Goal: Task Accomplishment & Management: Manage account settings

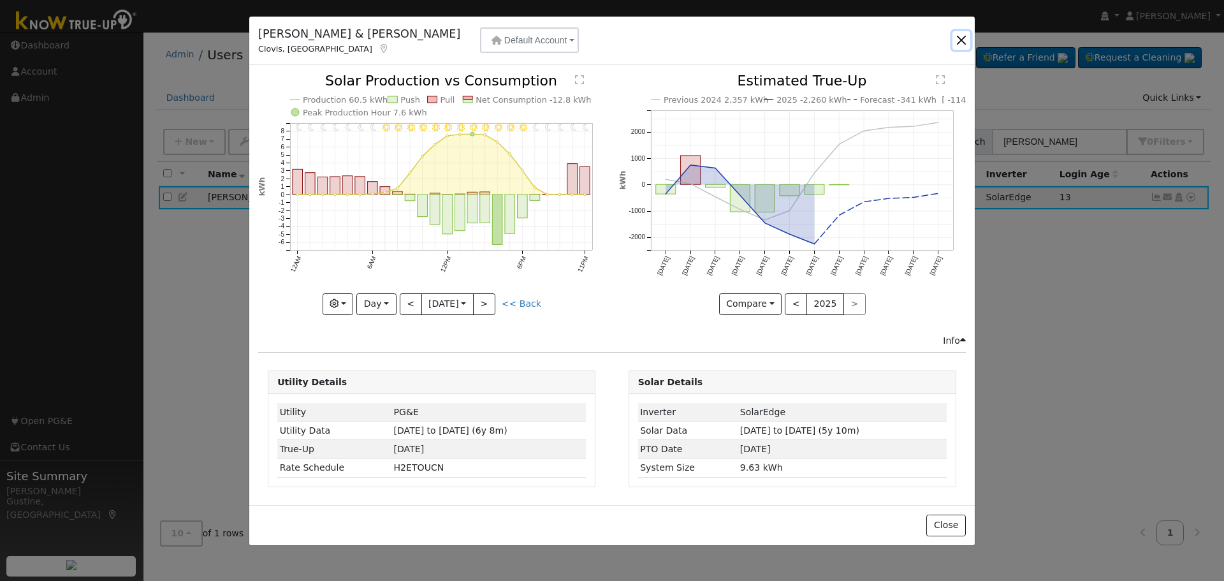
click at [961, 33] on button "button" at bounding box center [961, 40] width 18 height 18
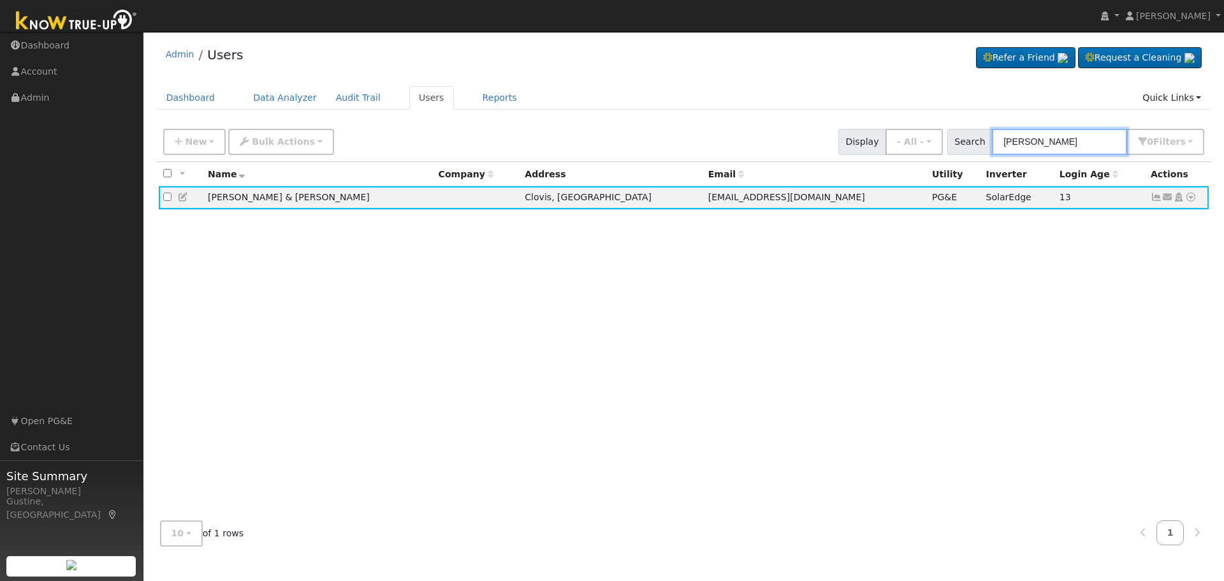
drag, startPoint x: 1074, startPoint y: 137, endPoint x: 830, endPoint y: 171, distance: 245.9
click at [0, 0] on div "New Add User Quick Add Quick Connect Quick Convert Lead Bulk Actions Send Email…" at bounding box center [0, 0] width 0 height 0
type input "[PERSON_NAME]"
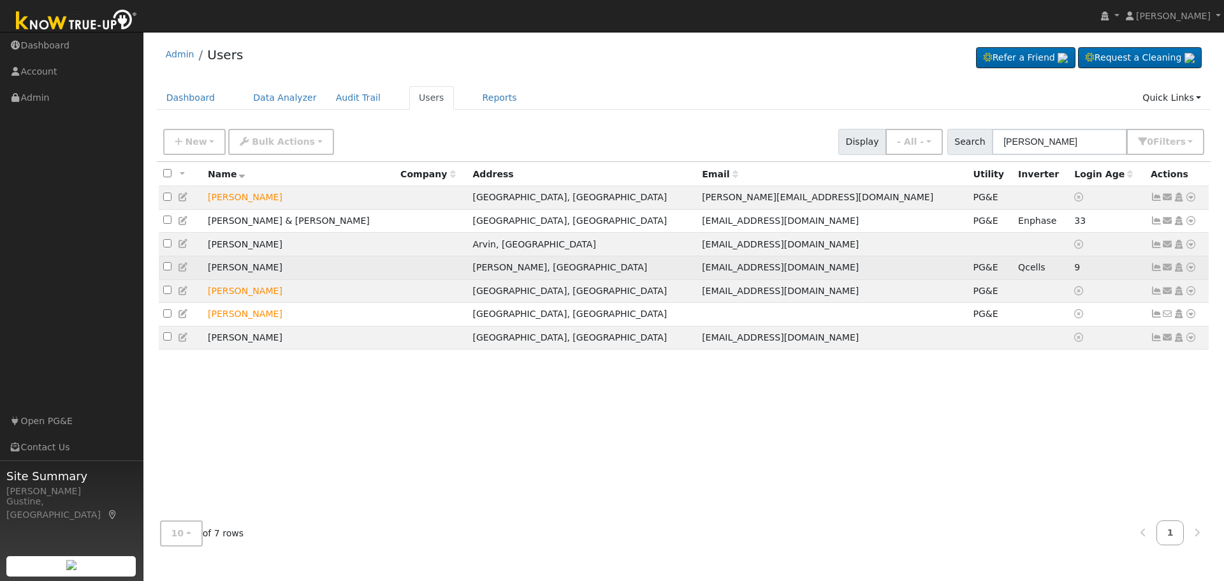
click at [1154, 272] on icon at bounding box center [1155, 267] width 11 height 9
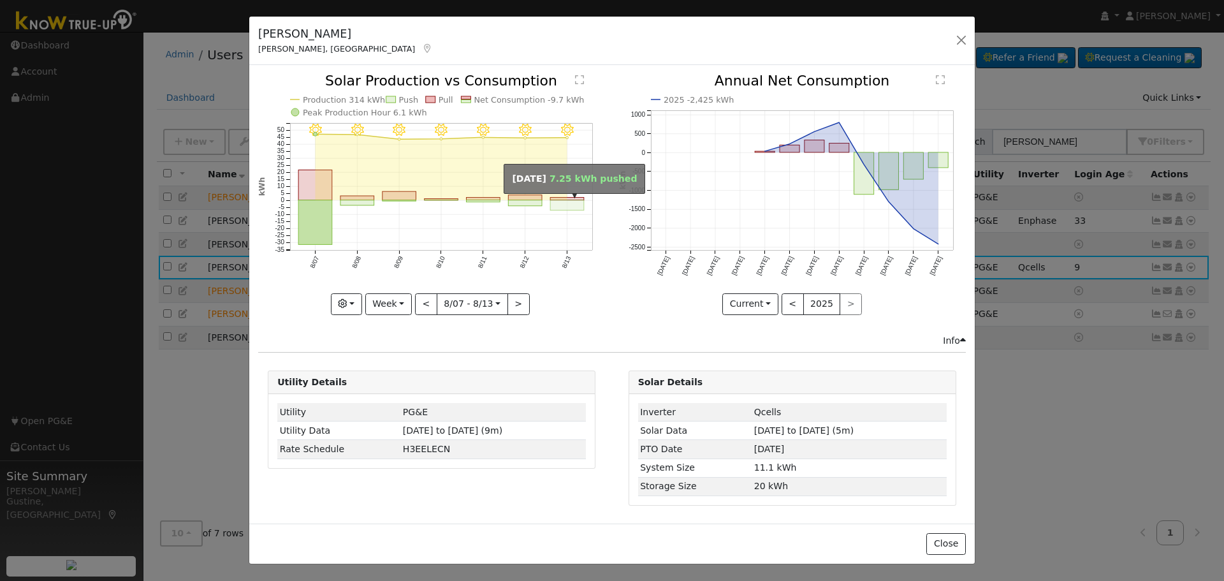
click at [555, 202] on rect "onclick=""" at bounding box center [568, 205] width 34 height 10
type input "[DATE]"
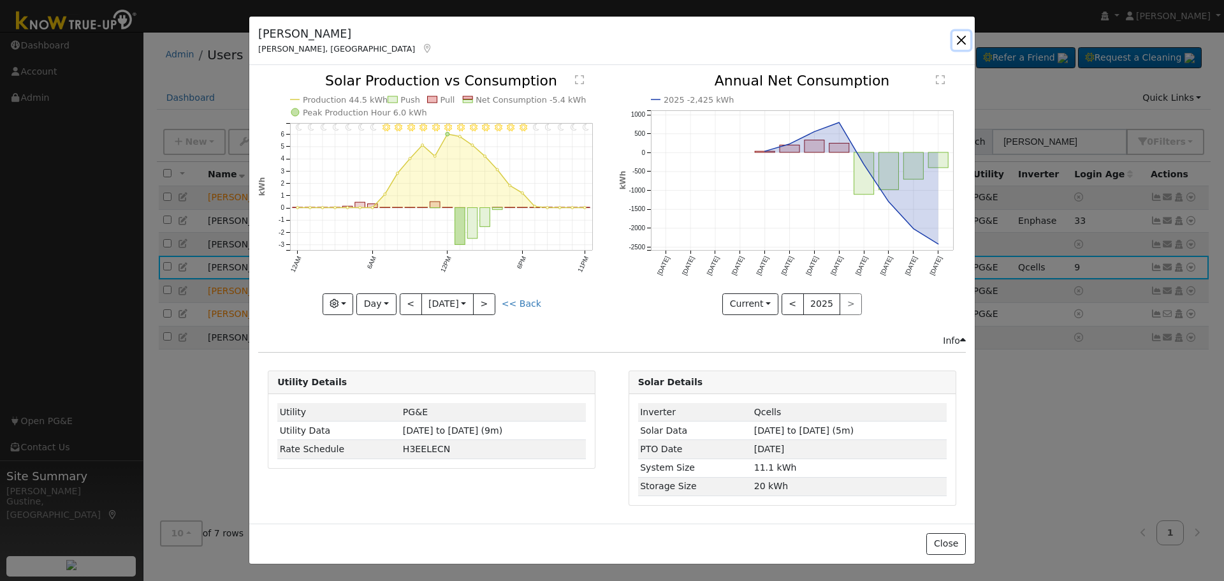
click at [965, 36] on button "button" at bounding box center [961, 40] width 18 height 18
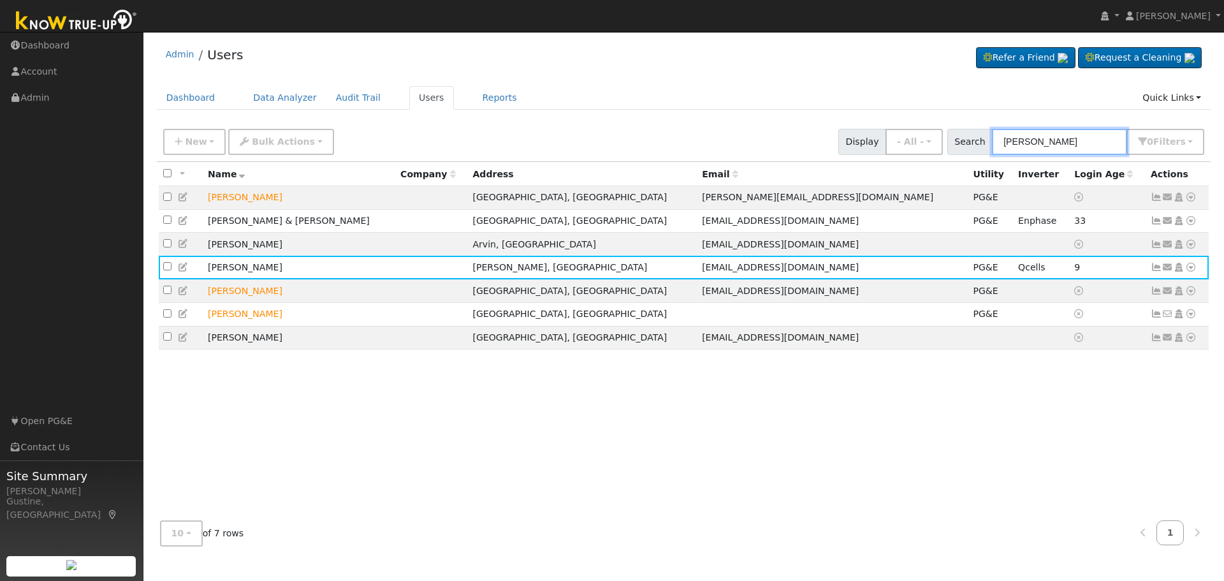
drag, startPoint x: 1084, startPoint y: 144, endPoint x: 818, endPoint y: 111, distance: 267.8
click at [819, 108] on div "Admin Users Refer a Friend Request a Cleaning" at bounding box center [684, 297] width 1068 height 518
paste input "[PERSON_NAME]"
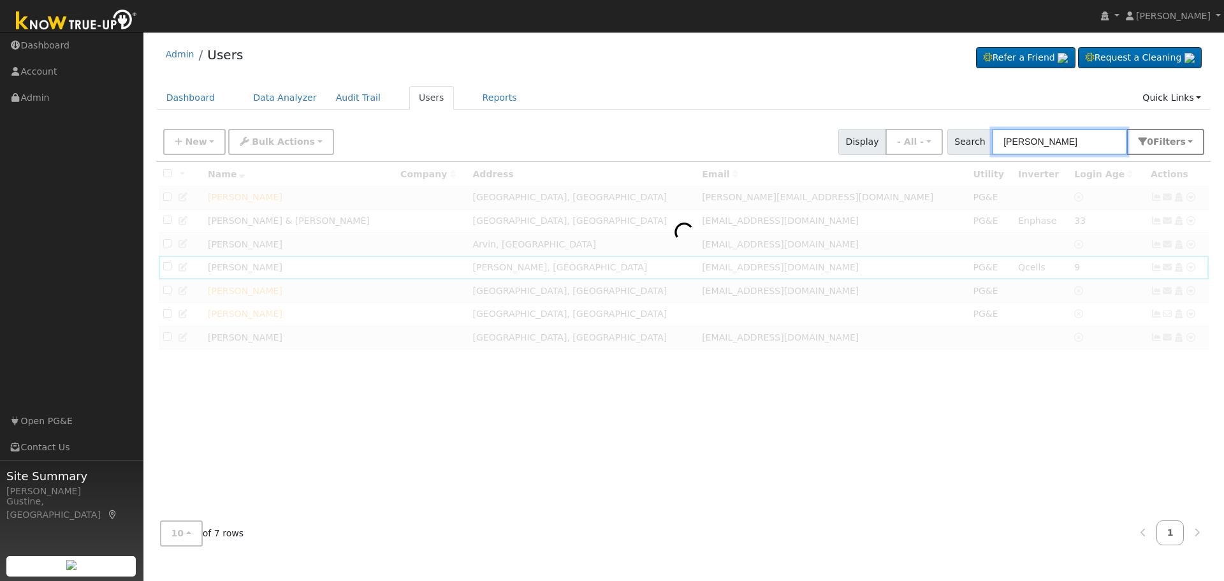
drag, startPoint x: 1038, startPoint y: 143, endPoint x: 1186, endPoint y: 132, distance: 147.7
click at [1153, 135] on div "Search [PERSON_NAME] 0 Filter s Role Show - All - Show Leads Admin Billing Admi…" at bounding box center [1075, 142] width 257 height 26
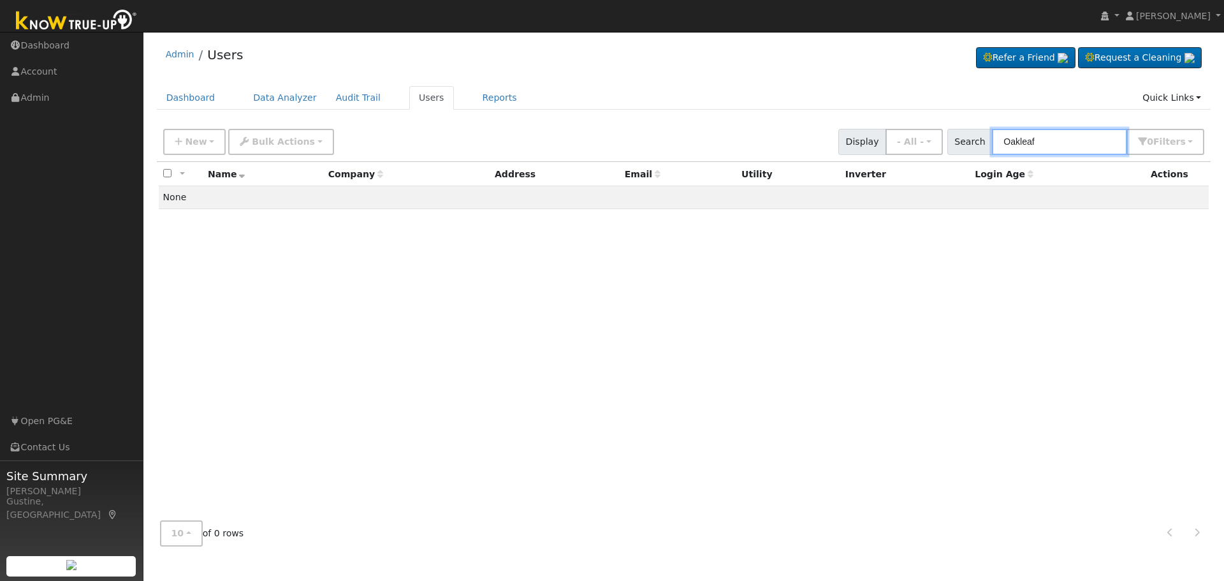
type input "Oakleaf"
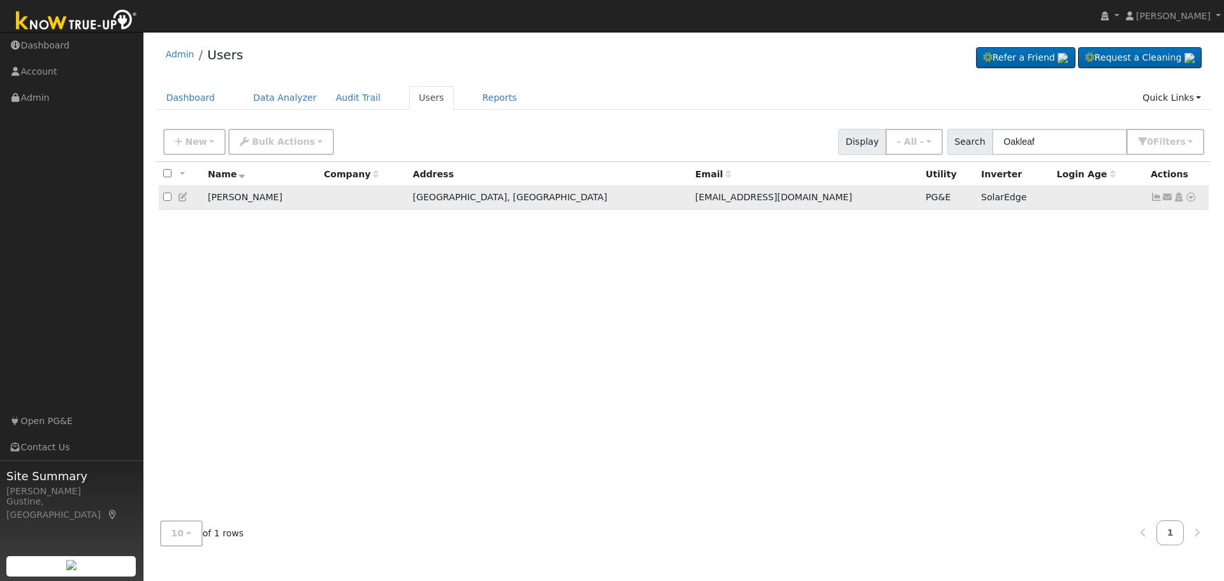
click at [1149, 198] on td "Send Email... Copy a Link Reset Password Open Access Data Analyzer Reports Scen…" at bounding box center [1177, 198] width 63 height 24
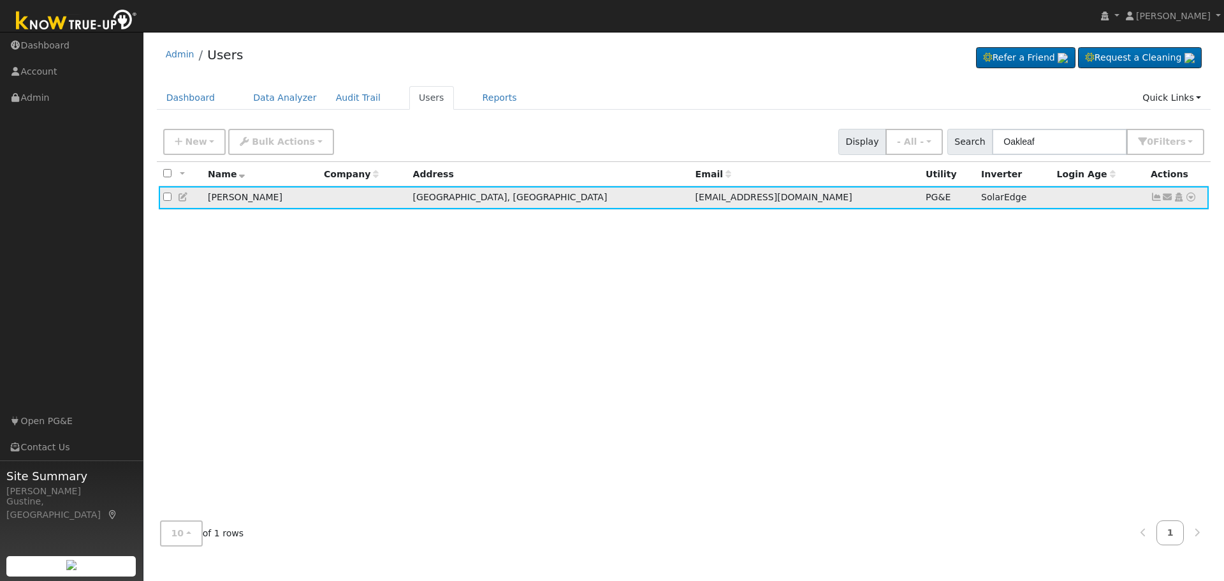
click at [1156, 201] on icon at bounding box center [1155, 196] width 11 height 9
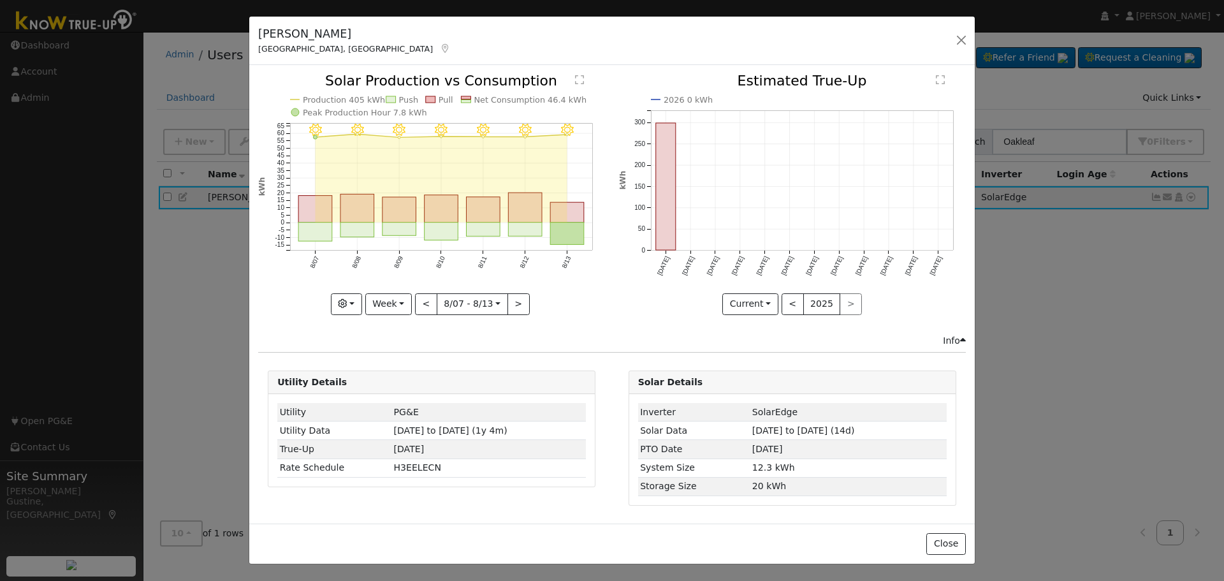
click at [587, 225] on icon "8/13 - Clear 8/12 - Clear 8/11 - Clear 8/10 - Clear 8/09 - Clear 8/08 - Clear 8…" at bounding box center [431, 193] width 347 height 239
click at [579, 226] on rect "onclick=""" at bounding box center [568, 233] width 34 height 22
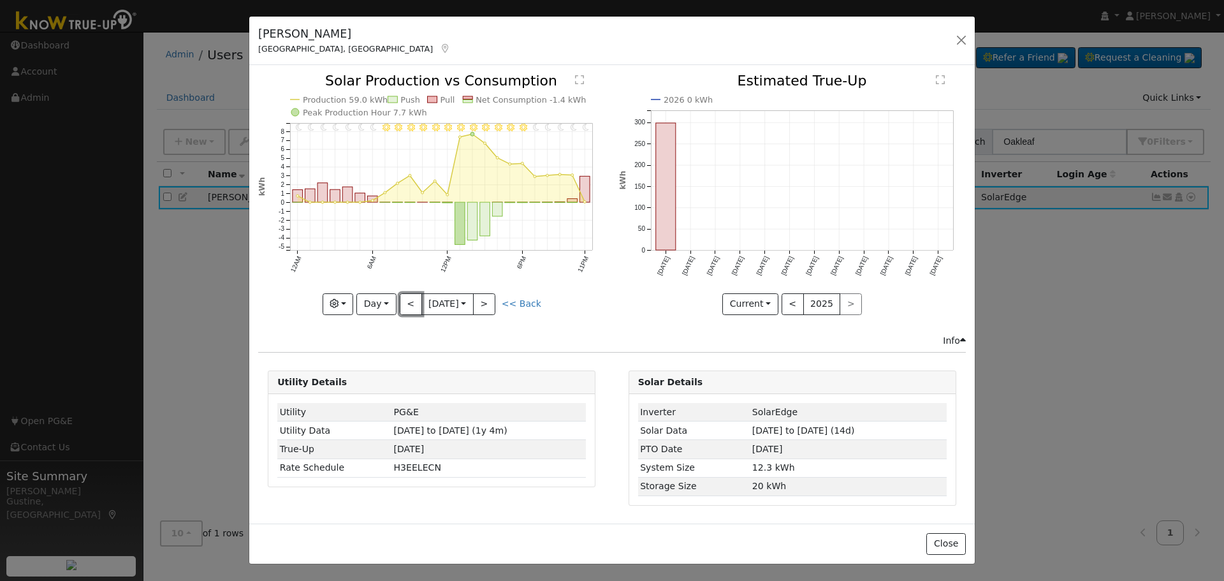
click at [402, 305] on button "<" at bounding box center [411, 304] width 22 height 22
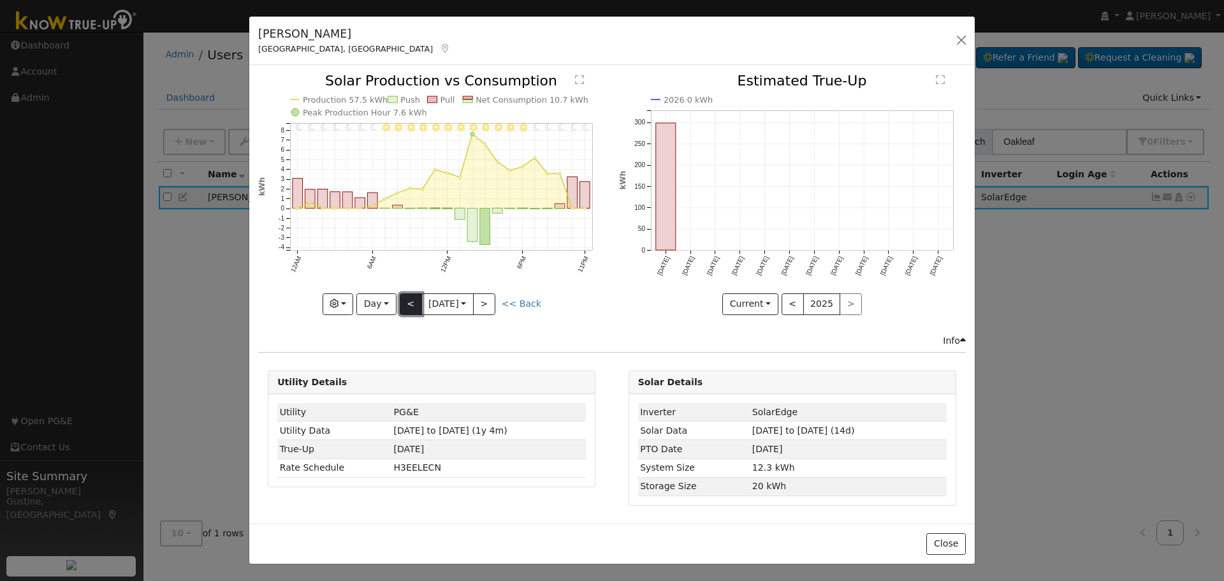
click at [408, 297] on button "<" at bounding box center [411, 304] width 22 height 22
type input "[DATE]"
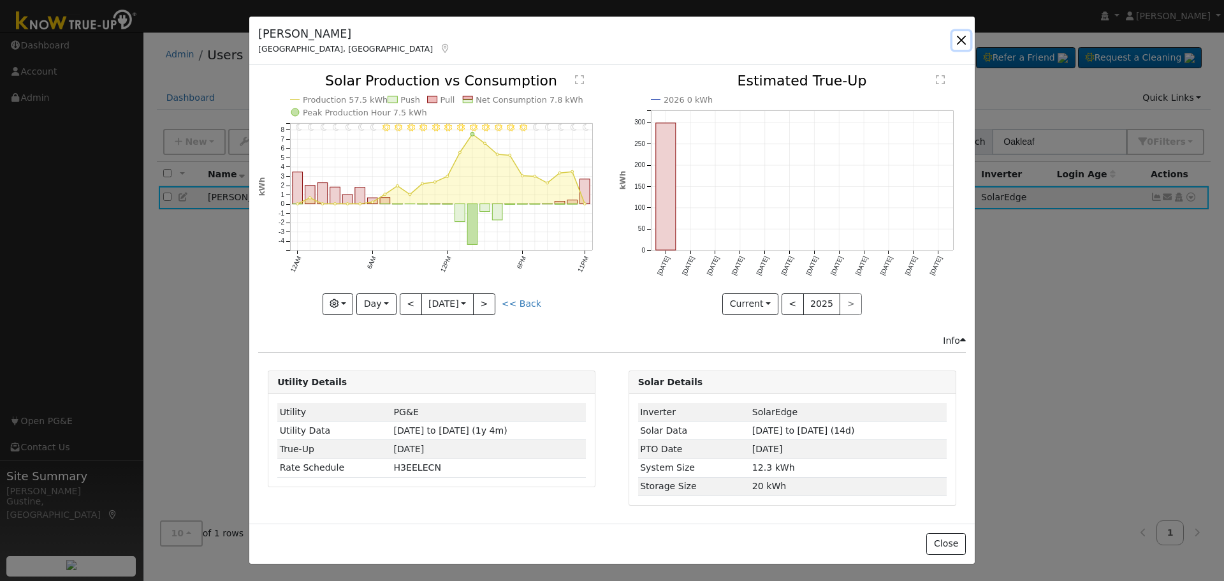
click at [955, 39] on button "button" at bounding box center [961, 40] width 18 height 18
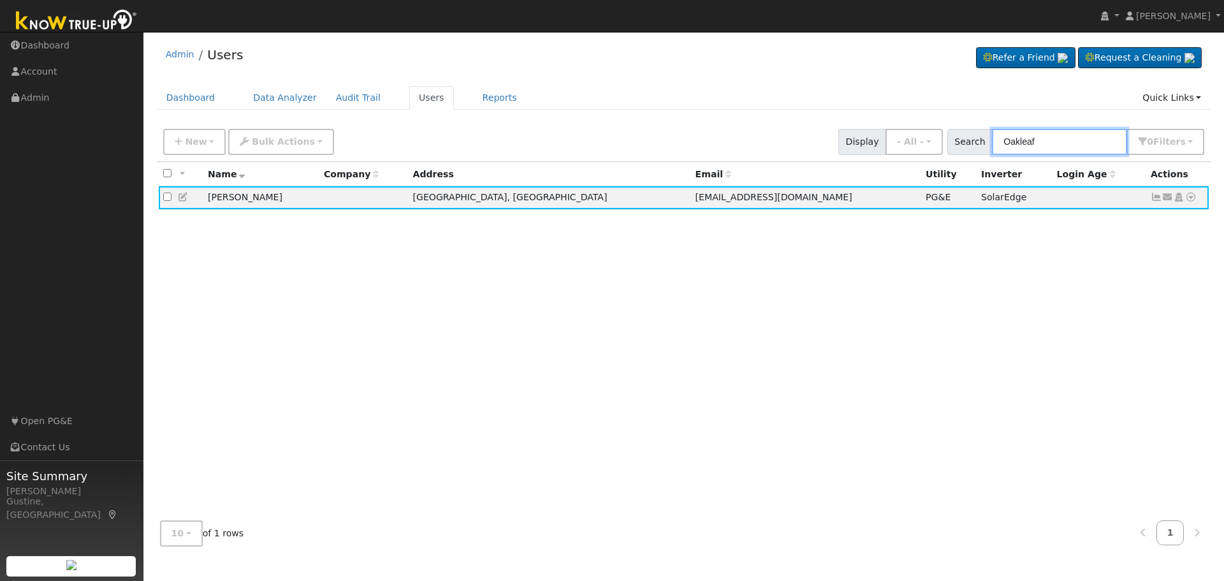
drag, startPoint x: 1068, startPoint y: 149, endPoint x: 665, endPoint y: 159, distance: 403.6
click at [676, 156] on div "New Add User Quick Add Quick Connect Quick Convert Lead Bulk Actions Send Email…" at bounding box center [684, 141] width 1054 height 39
click at [1084, 134] on input "Oakleaf" at bounding box center [1059, 142] width 135 height 26
paste input "[PERSON_NAME]"
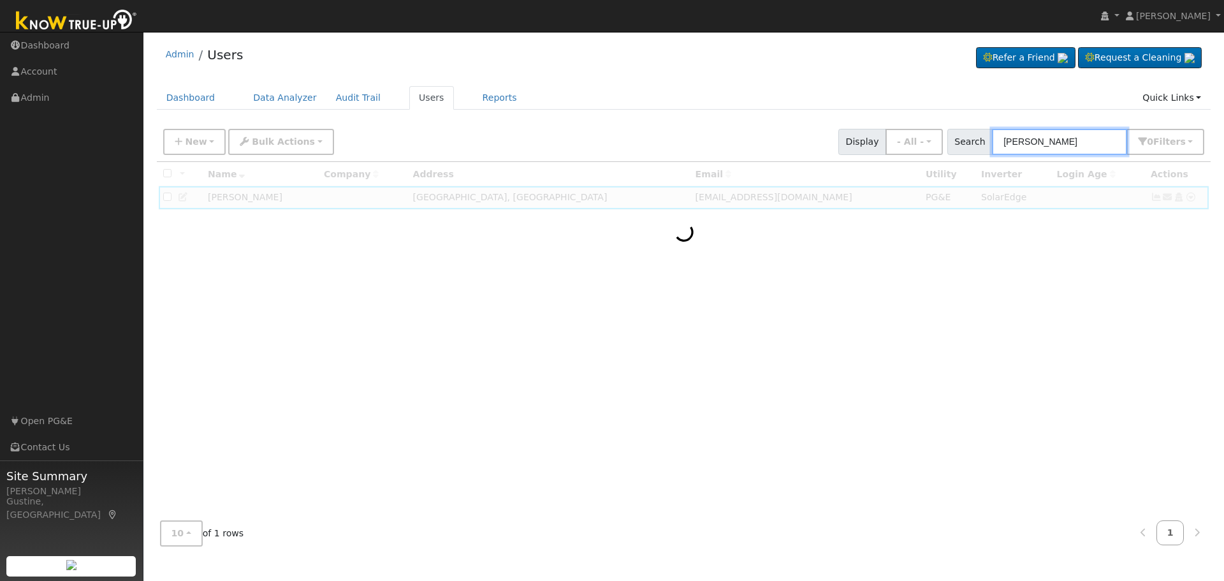
type input "[PERSON_NAME]"
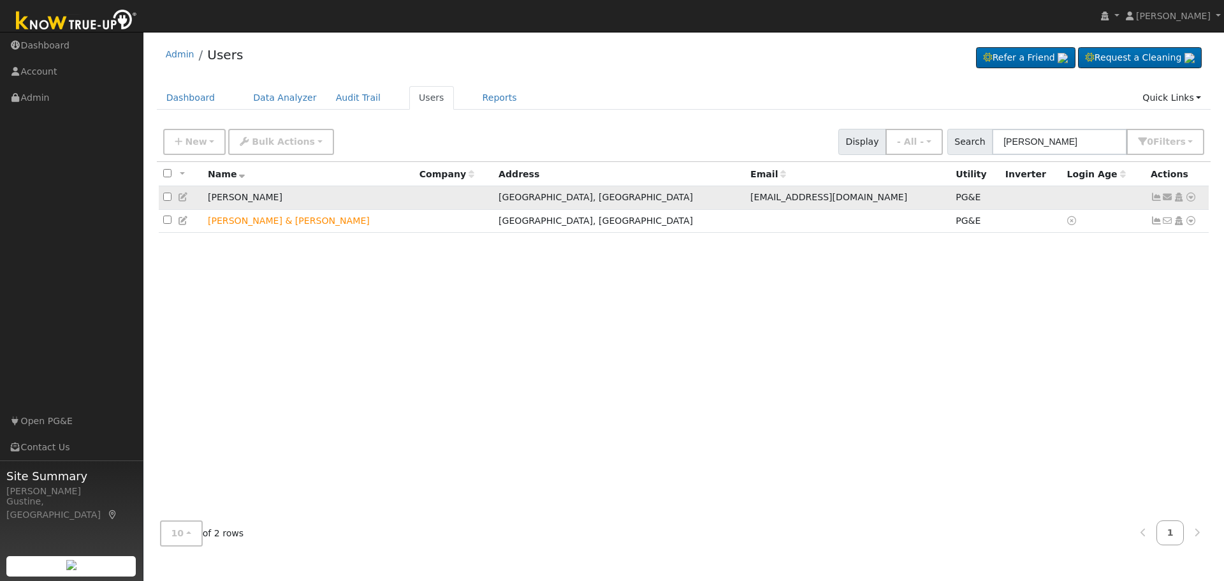
click at [1158, 197] on icon at bounding box center [1155, 196] width 11 height 9
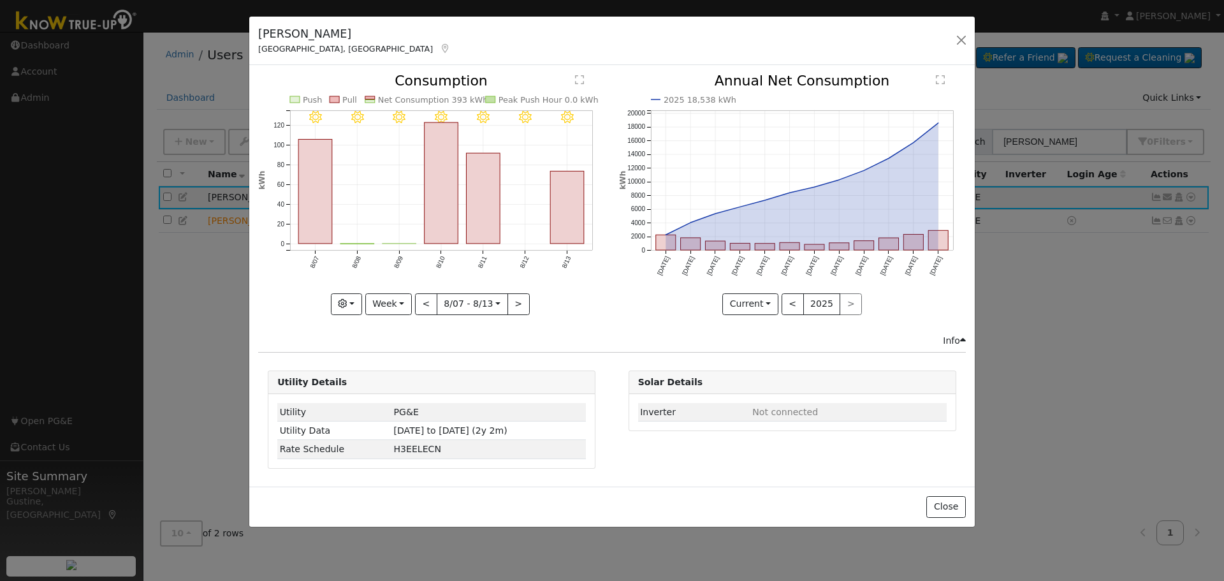
click at [541, 214] on icon "8/13 - Clear 8/12 - Clear 8/11 - Clear 8/10 - Clear 8/09 - Clear 8/08 - Clear 8…" at bounding box center [431, 190] width 347 height 233
click at [553, 212] on rect "onclick=""" at bounding box center [568, 207] width 34 height 73
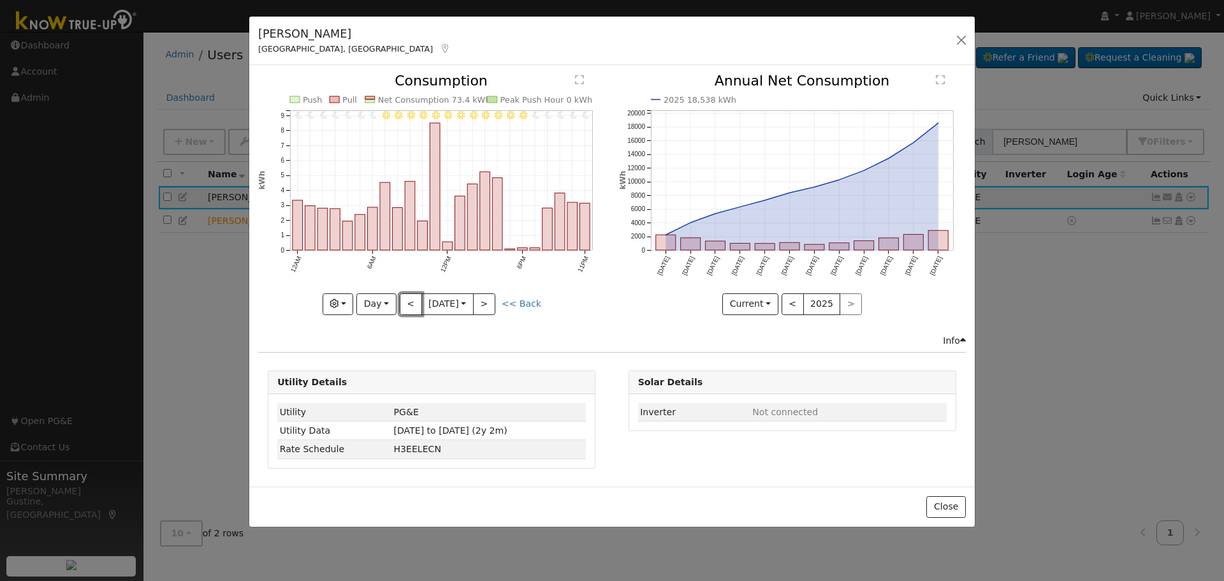
click at [400, 304] on button "<" at bounding box center [411, 304] width 22 height 22
type input "[DATE]"
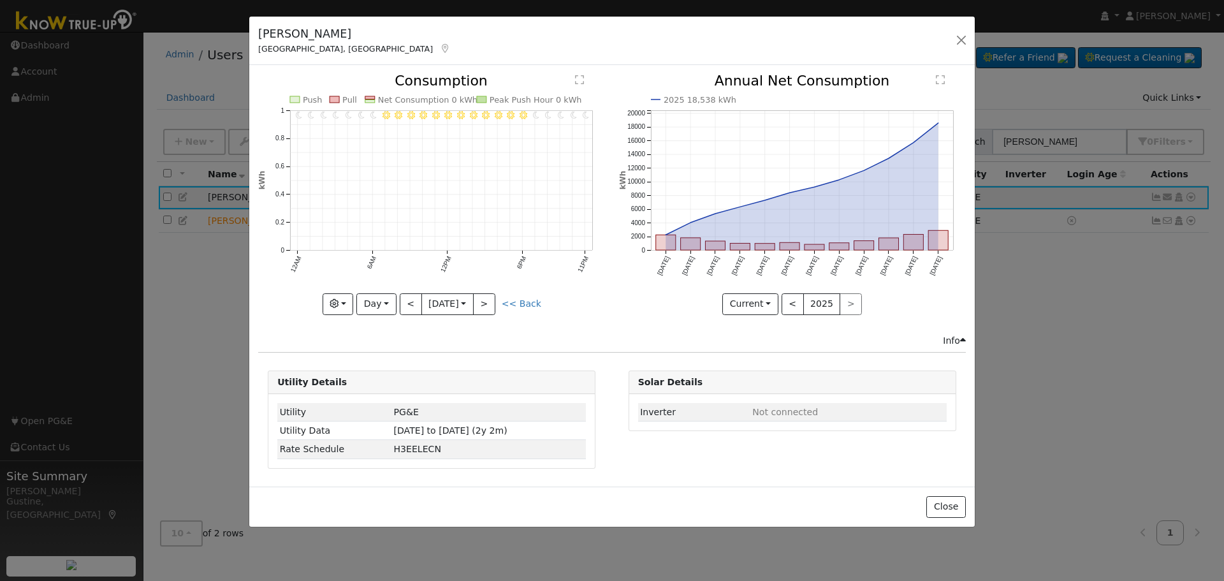
click at [956, 66] on div "Issue History Date By Flag Comment Type No Issue History 11PM - Clear 10PM - Cl…" at bounding box center [611, 275] width 725 height 421
click at [957, 47] on button "button" at bounding box center [961, 40] width 18 height 18
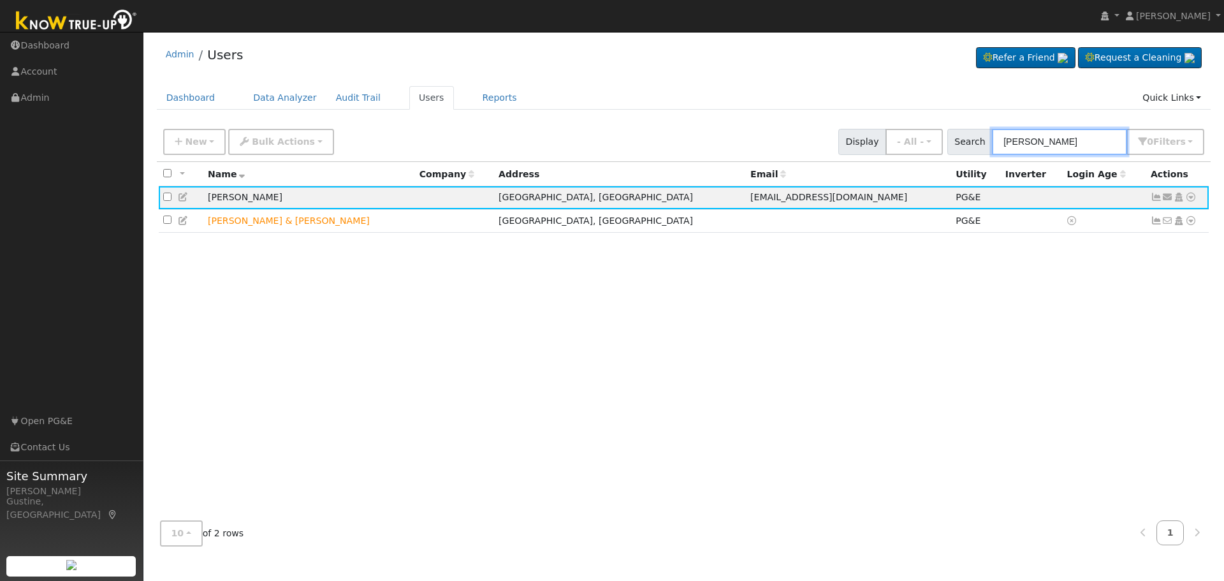
click at [1080, 152] on input "[PERSON_NAME]" at bounding box center [1059, 142] width 135 height 26
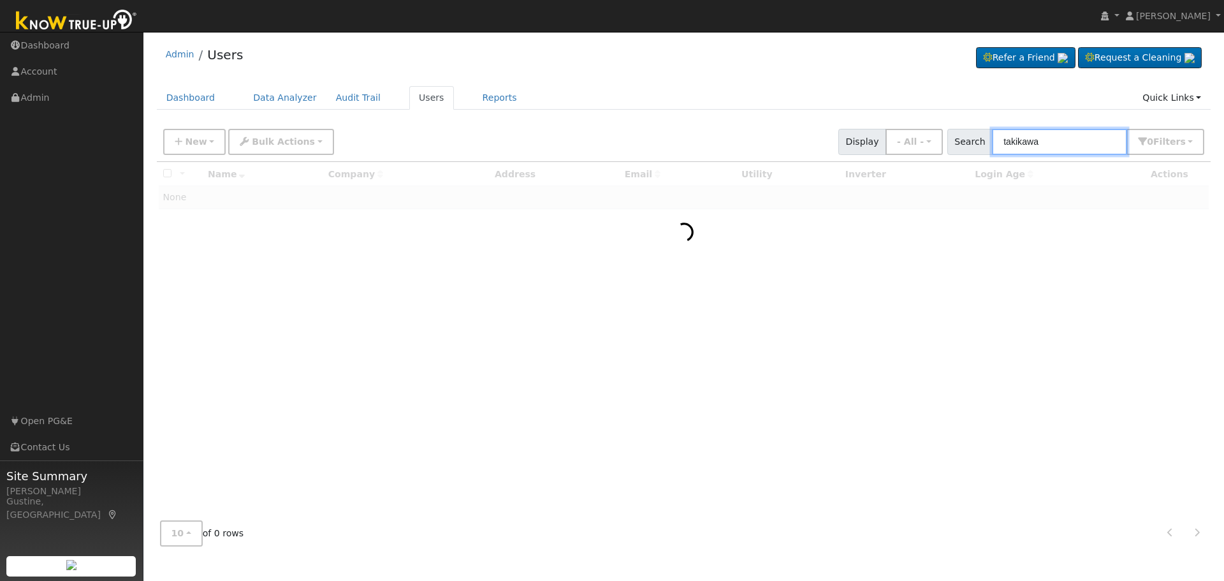
type input "takikawa"
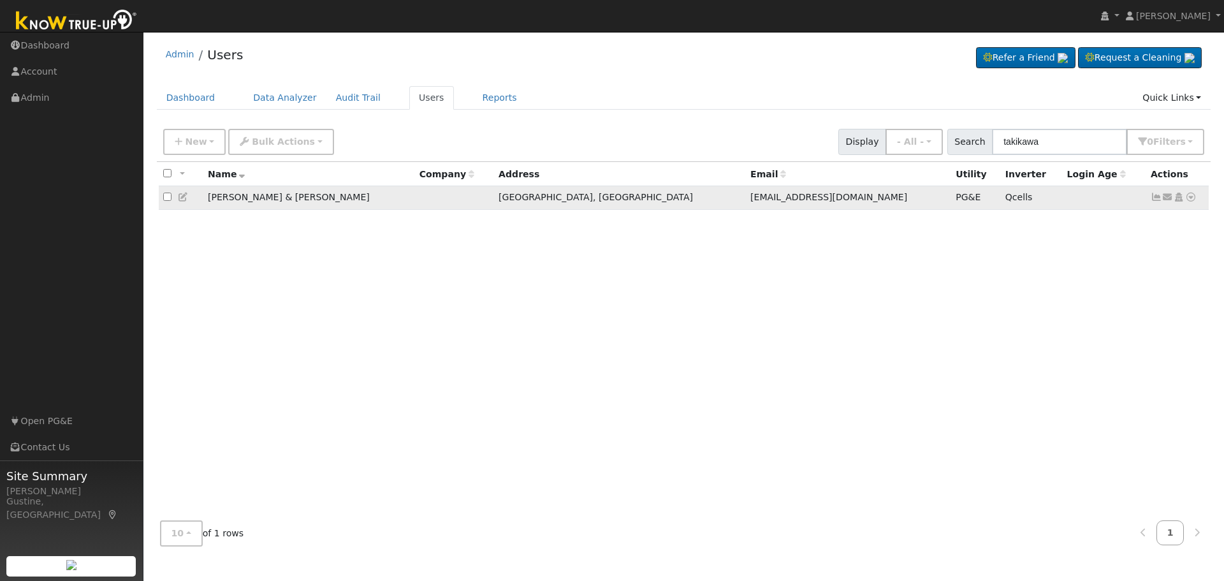
click at [1151, 196] on icon at bounding box center [1155, 196] width 11 height 9
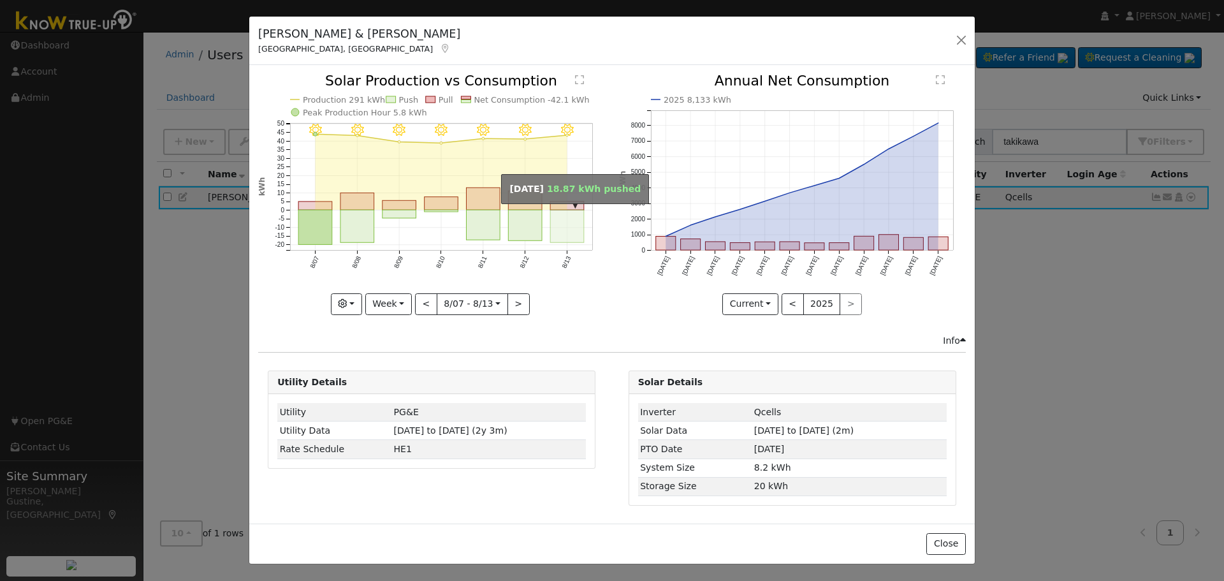
click at [551, 231] on rect "onclick=""" at bounding box center [568, 226] width 34 height 33
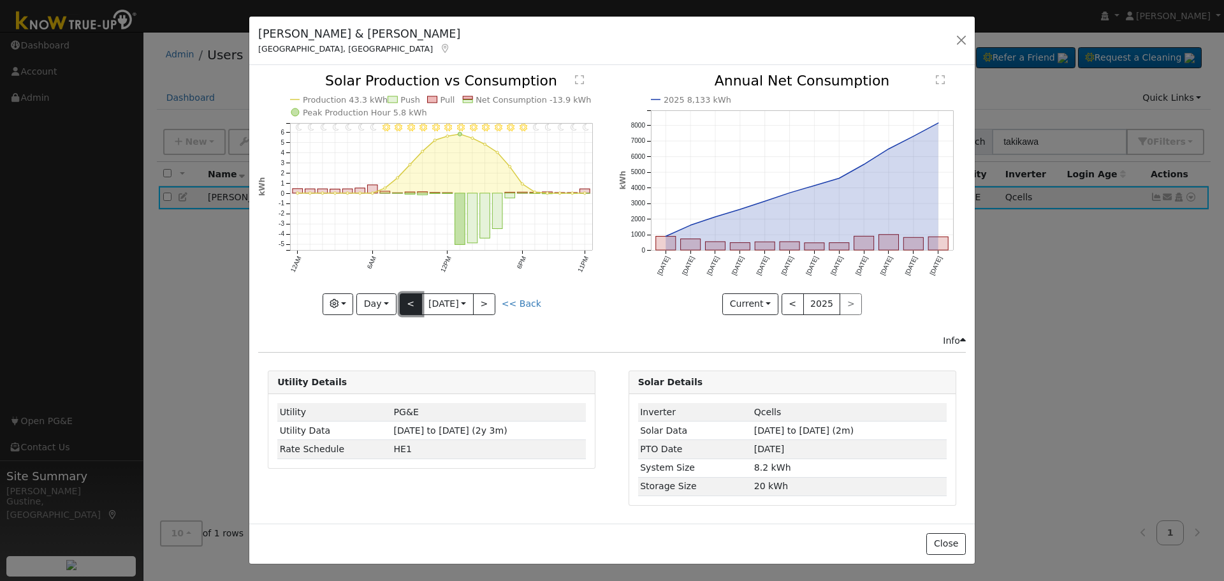
click at [406, 305] on button "<" at bounding box center [411, 304] width 22 height 22
click at [401, 300] on button "<" at bounding box center [411, 304] width 22 height 22
click at [412, 309] on button "<" at bounding box center [411, 304] width 22 height 22
type input "[DATE]"
